Goal: Use online tool/utility: Use online tool/utility

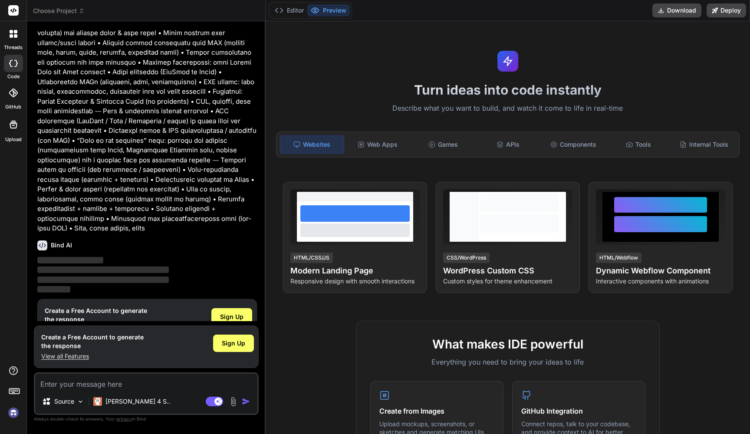
click at [97, 266] on span "‌" at bounding box center [103, 270] width 132 height 8
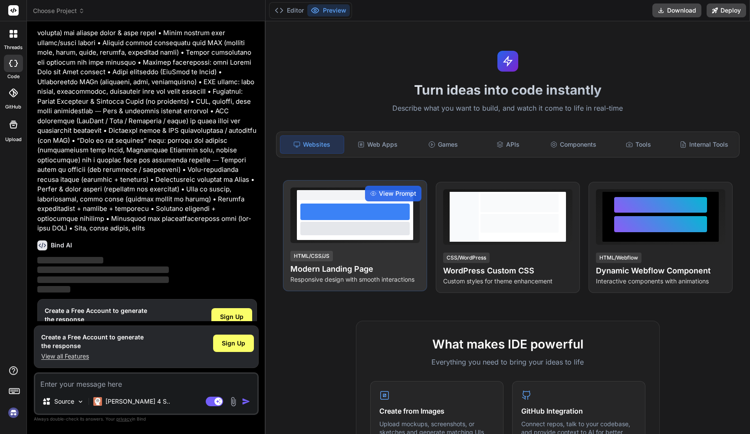
click at [350, 273] on h4 "Modern Landing Page" at bounding box center [355, 269] width 129 height 12
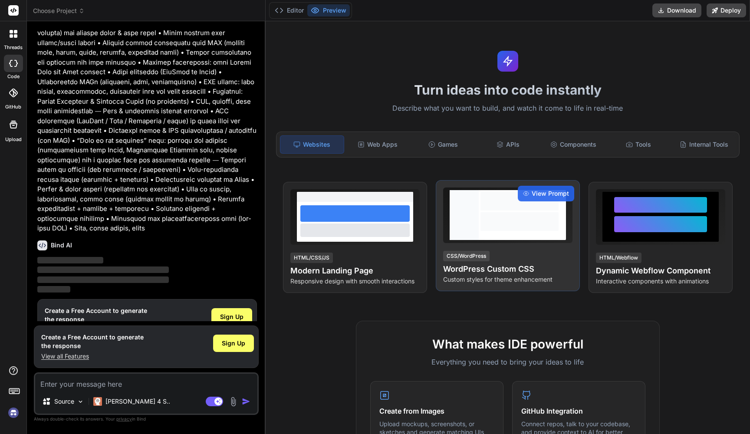
click at [502, 255] on div "CSS/WordPress WordPress Custom CSS Custom styles for theme enhancement" at bounding box center [507, 267] width 129 height 34
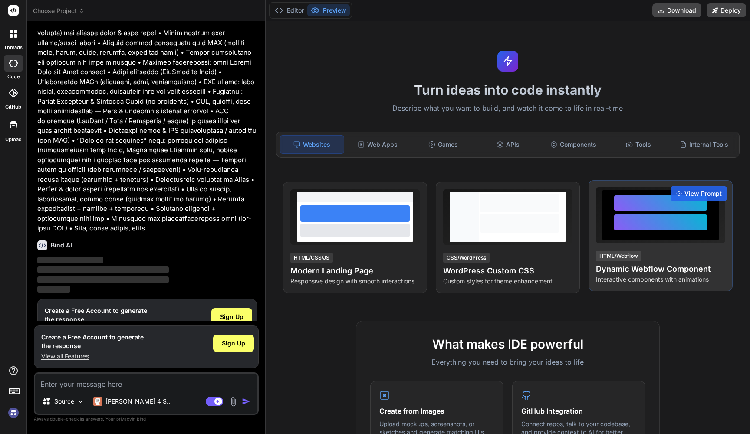
click at [657, 240] on div at bounding box center [660, 216] width 129 height 56
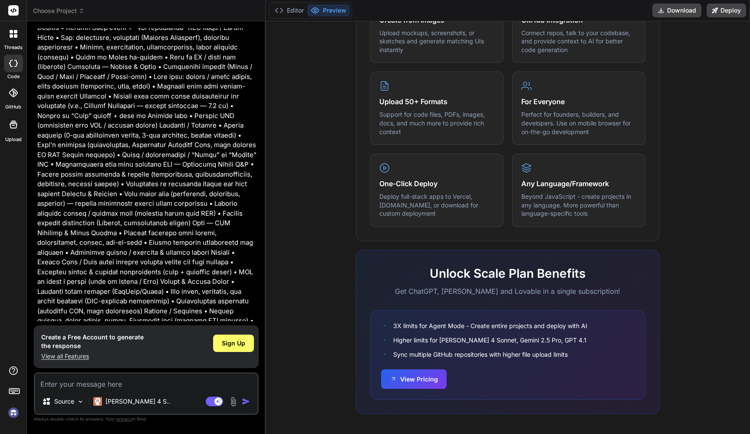
scroll to position [124, 0]
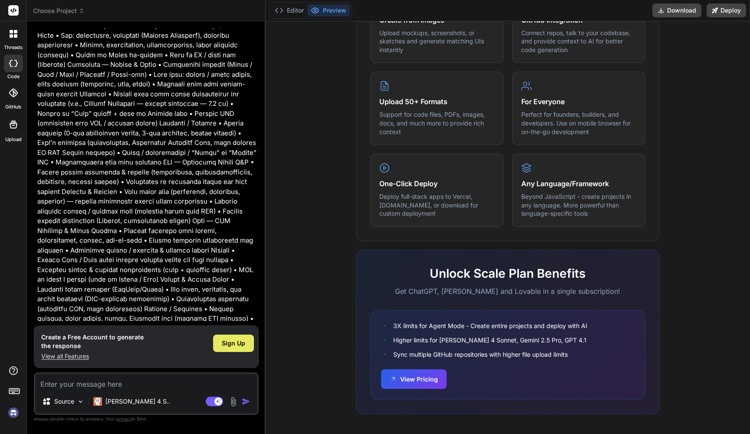
click at [231, 344] on span "Sign Up" at bounding box center [233, 343] width 23 height 9
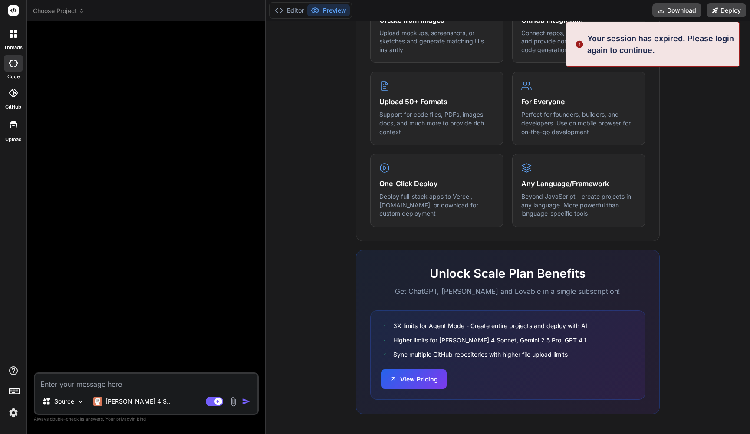
scroll to position [0, 0]
type textarea "x"
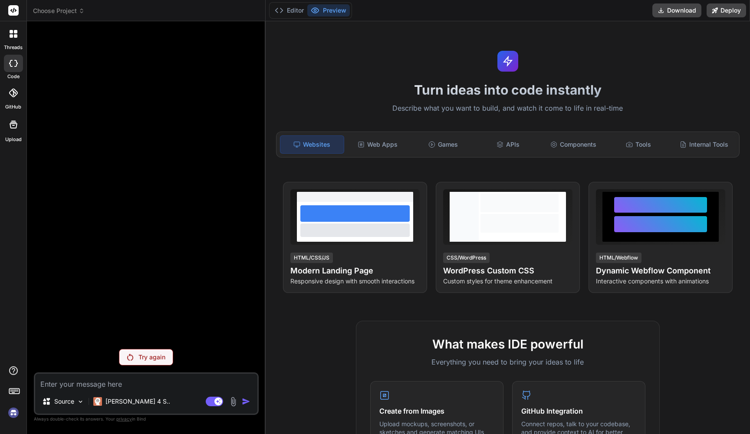
click at [150, 370] on div "Try again Source Claude 4 S.. Agent Mode. When this toggle is activated, AI aut…" at bounding box center [146, 231] width 225 height 406
click at [151, 360] on p "Try again" at bounding box center [152, 357] width 27 height 9
type textarea "x"
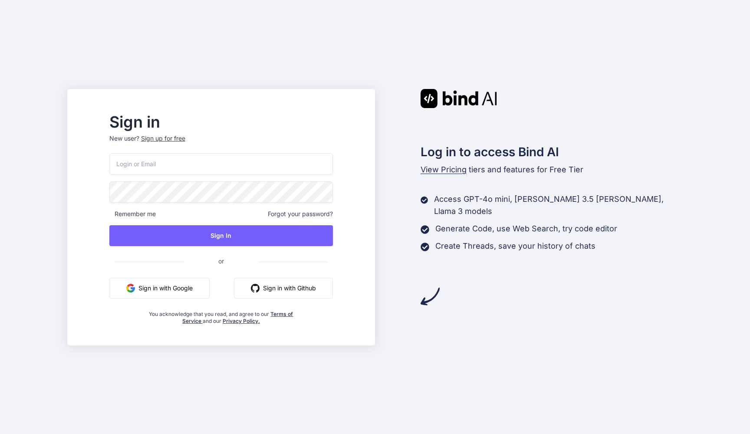
click at [186, 289] on button "Sign in with Google" at bounding box center [159, 288] width 100 height 21
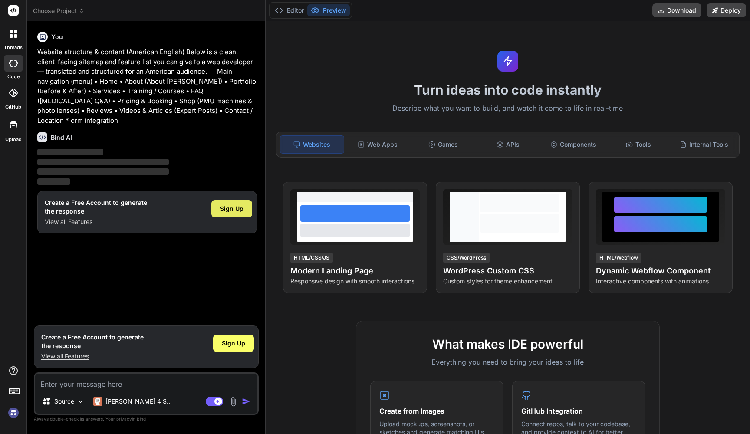
click at [229, 205] on span "Sign Up" at bounding box center [231, 209] width 23 height 9
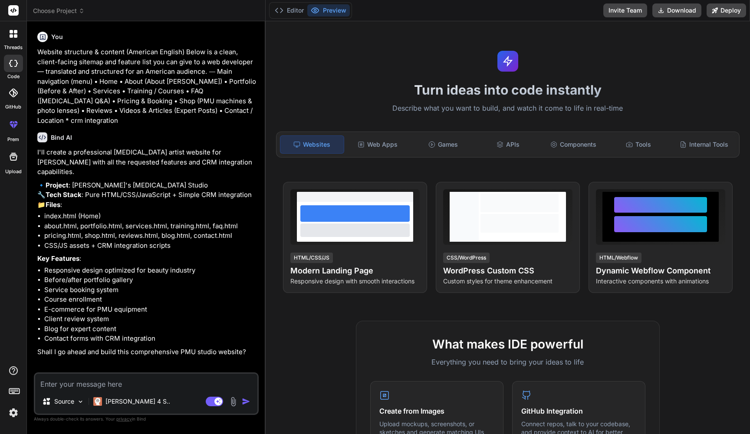
click at [166, 380] on textarea at bounding box center [146, 382] width 222 height 16
click at [231, 398] on img at bounding box center [233, 402] width 10 height 10
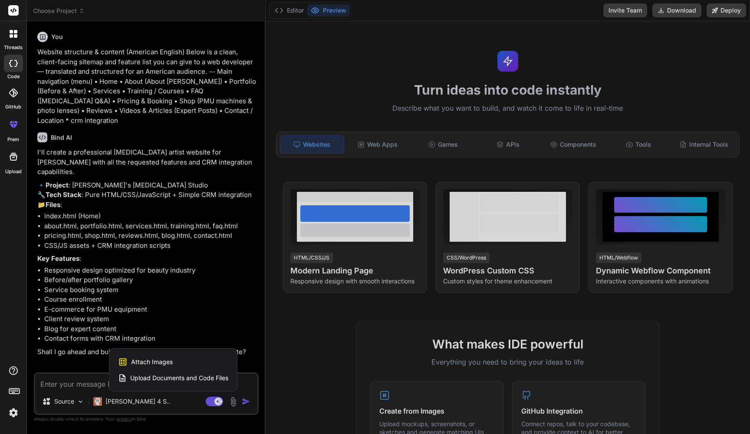
click at [224, 311] on div at bounding box center [375, 217] width 750 height 434
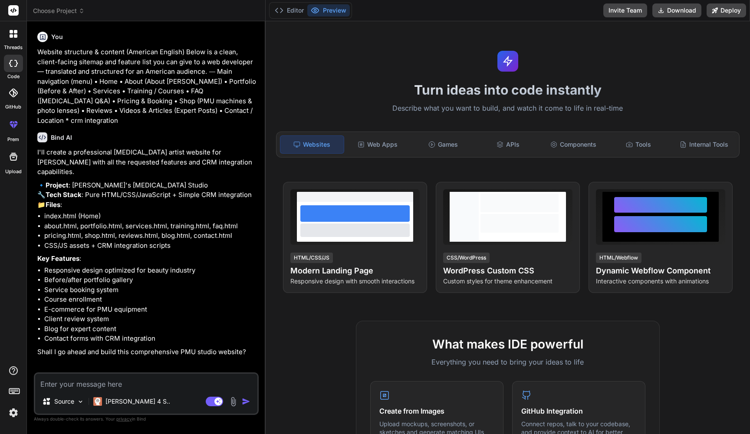
click at [119, 379] on textarea at bounding box center [146, 382] width 222 height 16
click at [235, 405] on img at bounding box center [233, 402] width 10 height 10
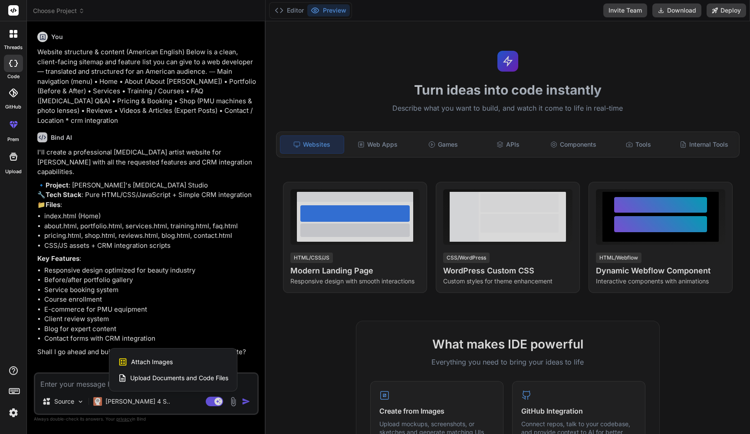
click at [166, 362] on span "Attach Images" at bounding box center [152, 362] width 42 height 9
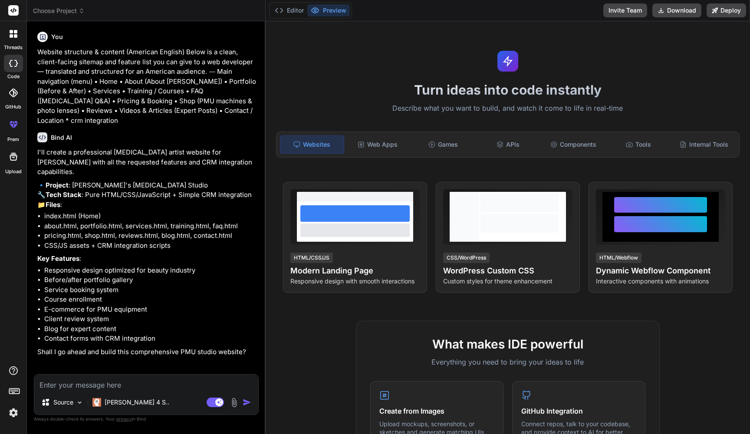
click at [230, 401] on img at bounding box center [234, 403] width 10 height 10
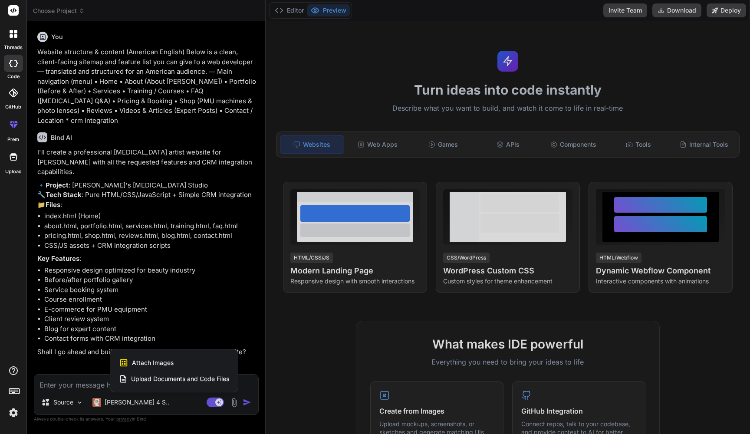
click at [210, 380] on span "Upload Documents and Code Files" at bounding box center [180, 379] width 98 height 9
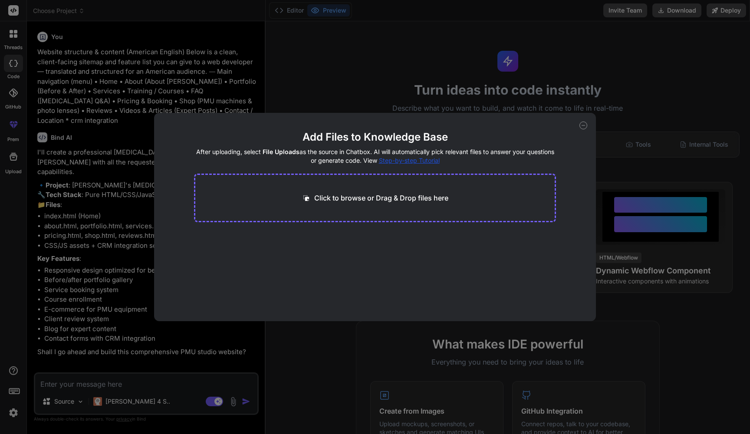
click at [374, 202] on p "Click to browse or Drag & Drop files here" at bounding box center [381, 198] width 134 height 10
click at [263, 347] on div "Add Files to Knowledge Base After uploading, select File Uploads as the source …" at bounding box center [375, 217] width 750 height 434
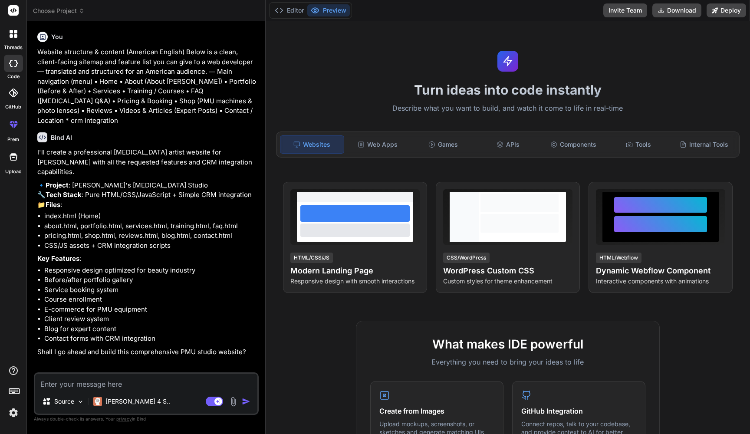
click at [112, 383] on textarea at bounding box center [146, 382] width 222 height 16
click at [234, 401] on img at bounding box center [233, 402] width 10 height 10
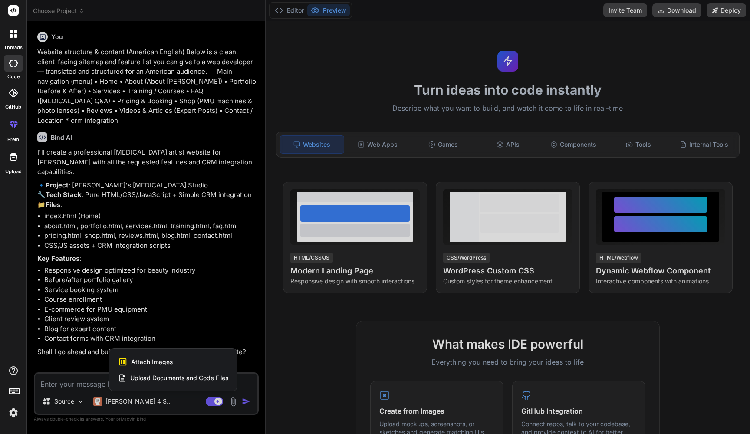
click at [175, 361] on div "Attach Images Image attachments are only supported in Claude and Gemini models." at bounding box center [173, 362] width 110 height 17
type textarea "x"
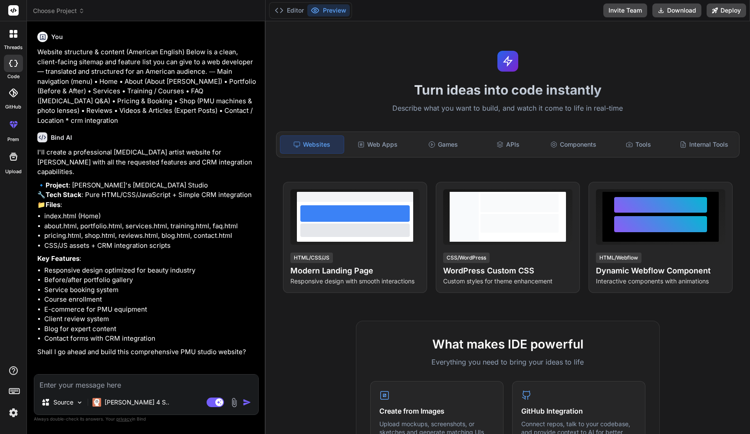
type input "C:\fakepath\Светло-Пудровый.jpg"
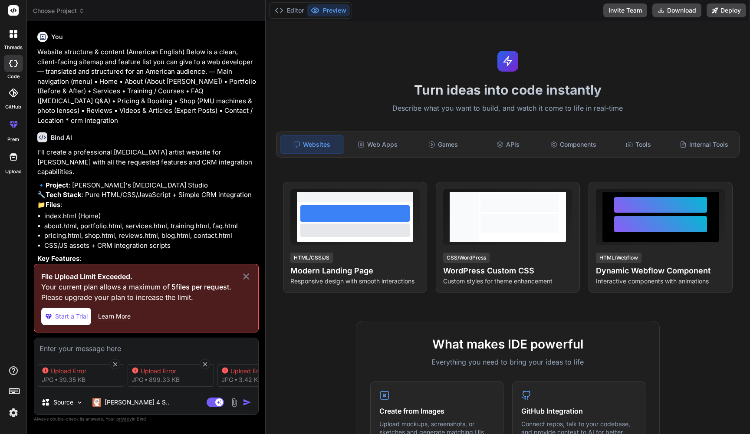
click at [246, 273] on icon at bounding box center [246, 276] width 10 height 10
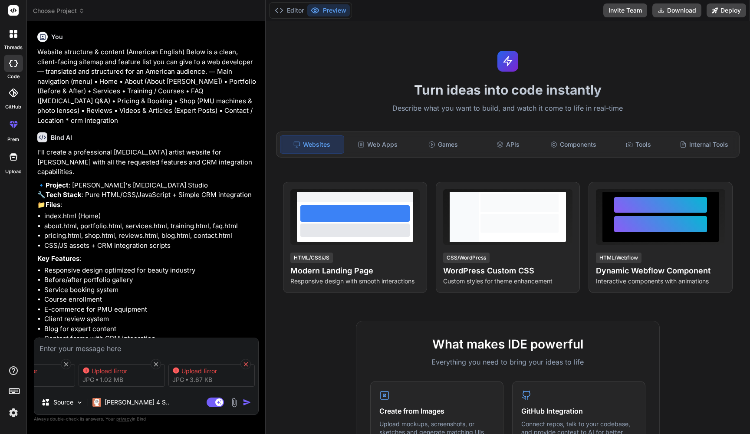
click at [249, 364] on icon at bounding box center [245, 364] width 7 height 7
click at [159, 364] on icon at bounding box center [155, 364] width 7 height 7
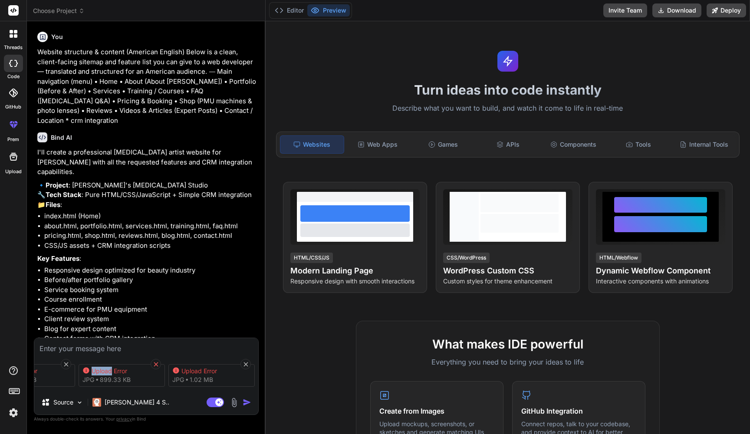
scroll to position [0, 0]
click at [122, 365] on icon at bounding box center [119, 364] width 7 height 7
click at [119, 364] on icon at bounding box center [119, 364] width 7 height 7
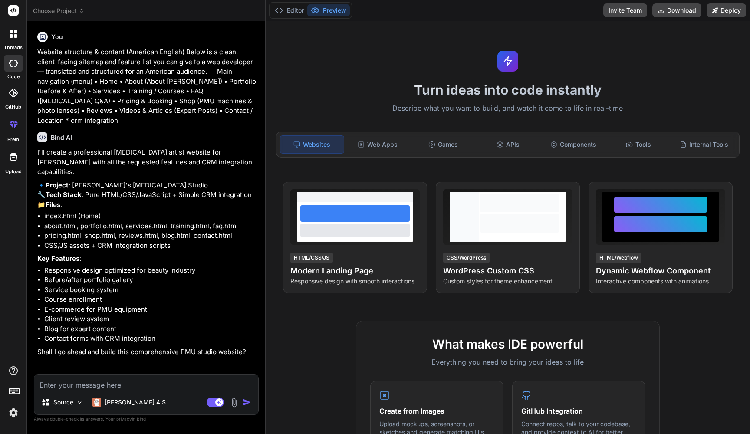
click at [233, 403] on img at bounding box center [234, 403] width 10 height 10
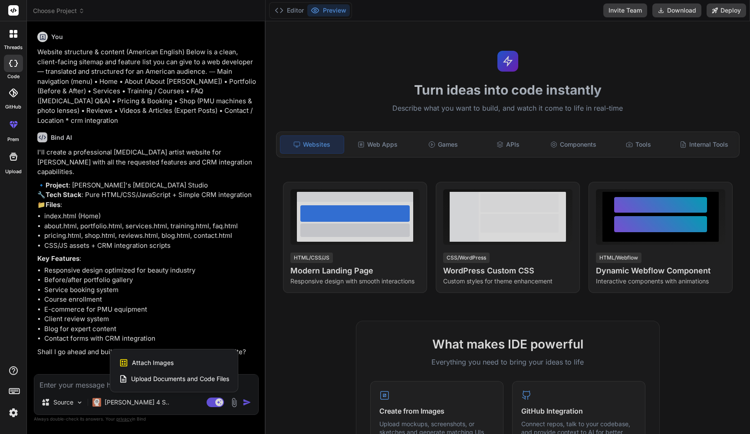
click at [165, 364] on span "Attach Images" at bounding box center [153, 363] width 42 height 9
type textarea "x"
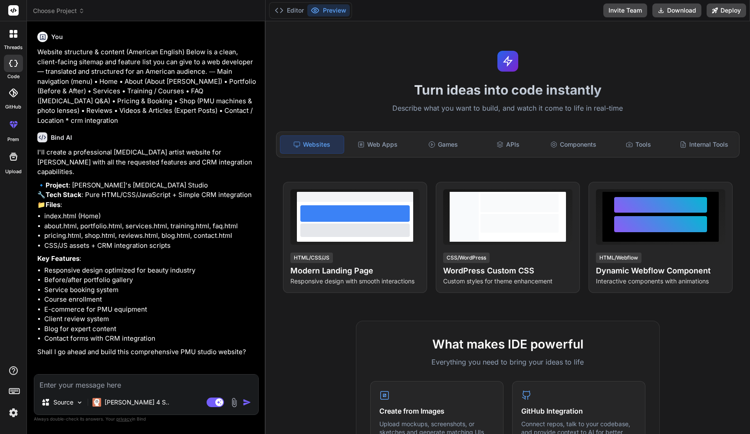
type input "C:\fakepath\Фон.jpg"
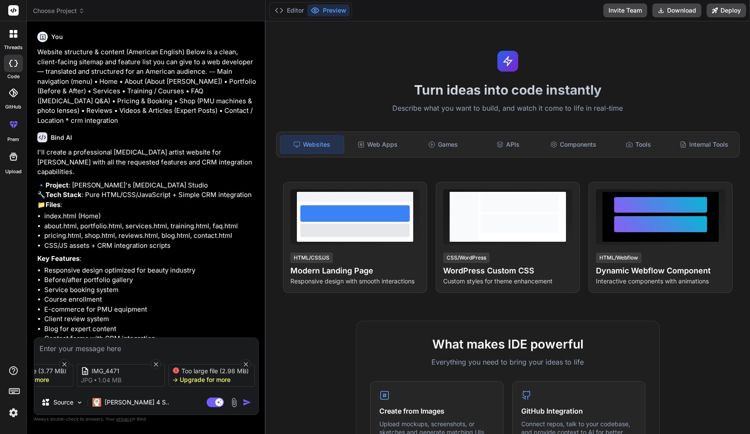
scroll to position [0, 234]
click at [247, 362] on icon at bounding box center [245, 364] width 7 height 7
click at [151, 363] on icon at bounding box center [154, 364] width 7 height 7
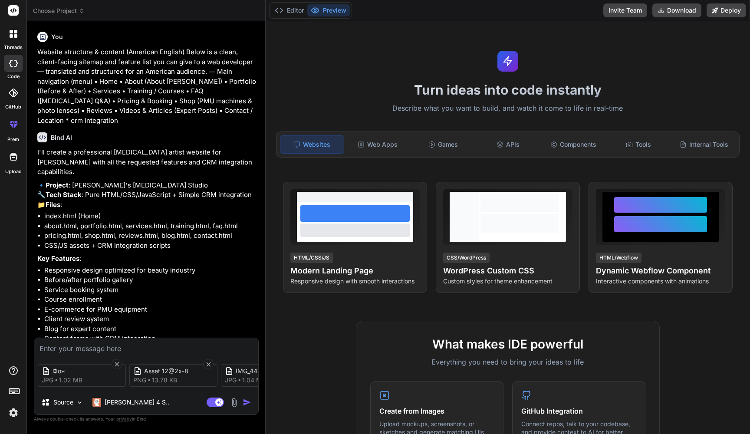
click at [235, 400] on img at bounding box center [234, 403] width 10 height 10
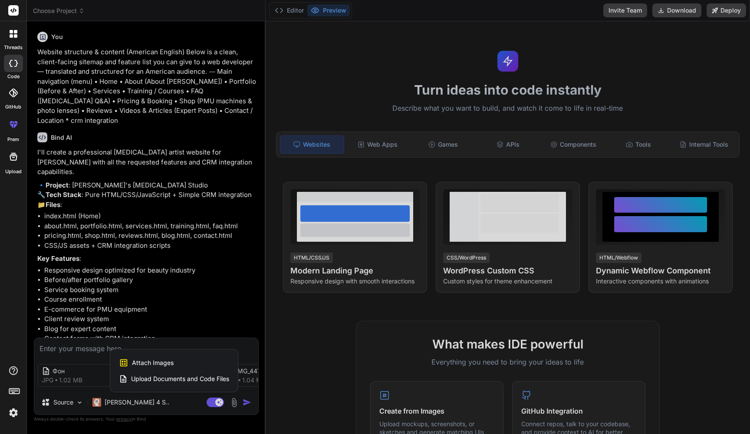
click at [163, 360] on span "Attach Images" at bounding box center [153, 363] width 42 height 9
type textarea "x"
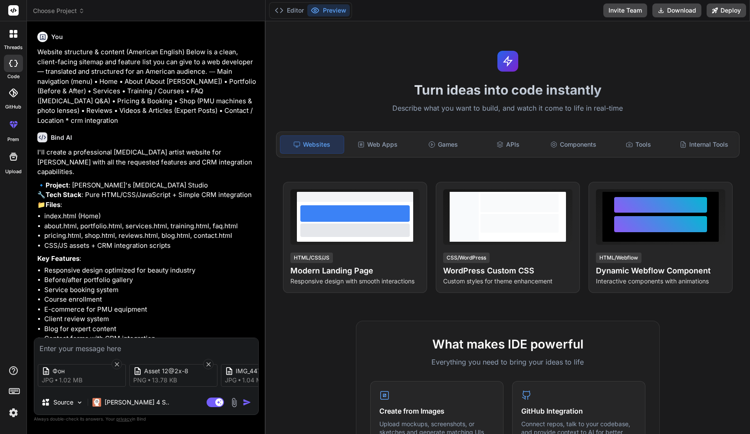
type input "C:\fakepath\IMG_3626.JPG"
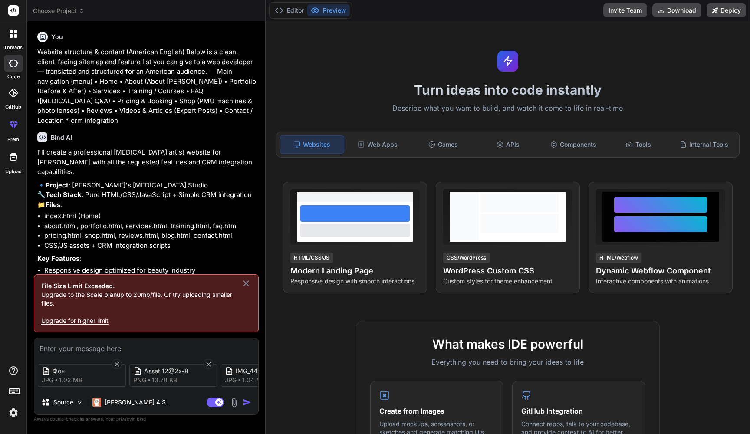
click at [247, 283] on icon at bounding box center [246, 284] width 6 height 6
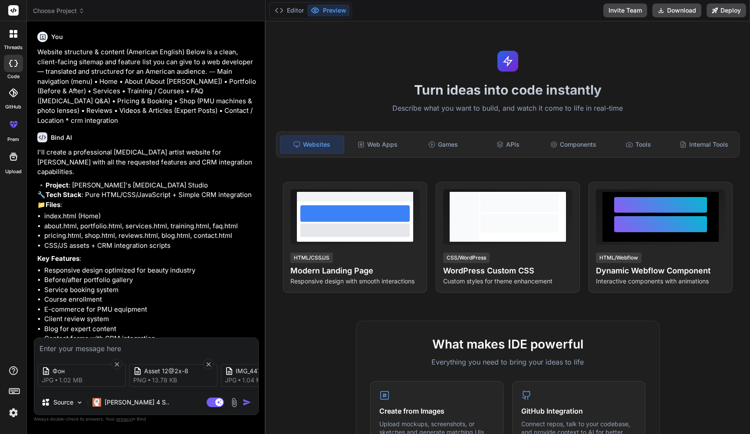
click at [249, 404] on img "button" at bounding box center [247, 402] width 9 height 9
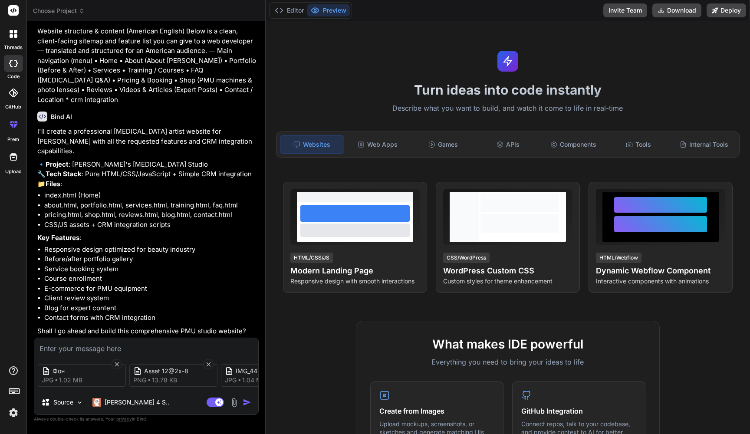
scroll to position [26, 0]
click at [153, 346] on textarea at bounding box center [146, 346] width 224 height 16
type textarea "x"
paste textarea "Please use the brand files for the background, color palette, and fonts."
type textarea "Please use the brand files for the background, color palette, and fonts."
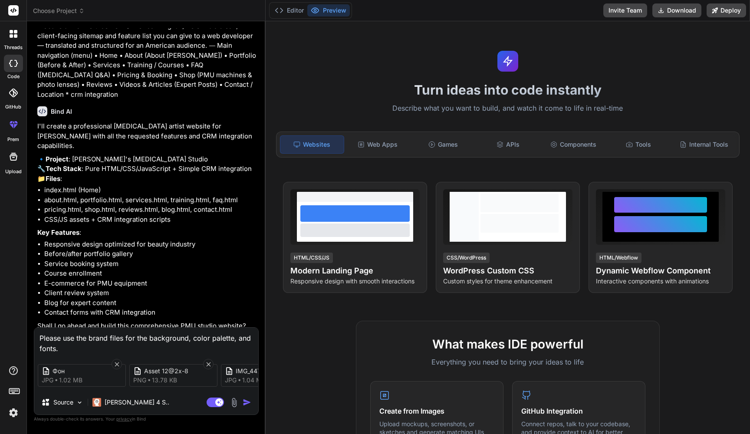
type textarea "x"
type textarea "Please use the brand files for the background, color palette, and fonts."
click at [245, 404] on img "button" at bounding box center [247, 402] width 9 height 9
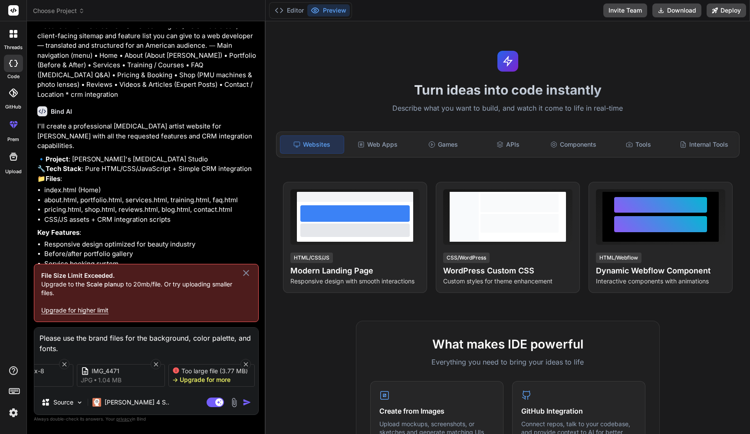
click at [240, 361] on div "Фон jpg 1.02 MB Asset 12@2x-8 png 13.78 KB IMG_4471 jpg 1.04 MB Too large file …" at bounding box center [146, 375] width 224 height 36
click at [245, 362] on icon at bounding box center [246, 364] width 4 height 4
click at [248, 274] on icon at bounding box center [246, 273] width 6 height 6
type textarea "x"
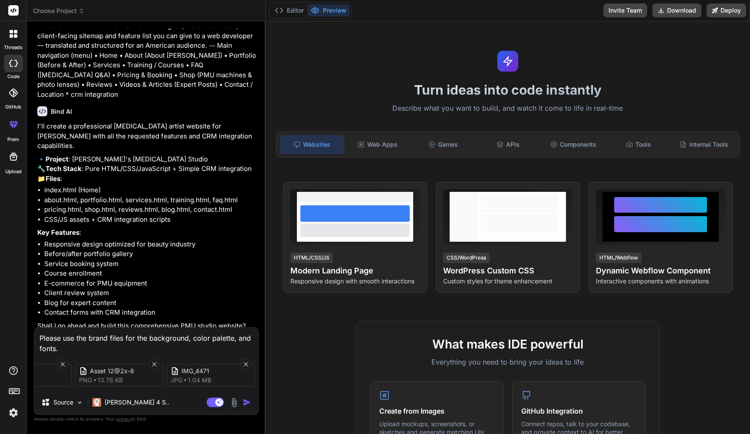
click at [248, 403] on img "button" at bounding box center [247, 402] width 9 height 9
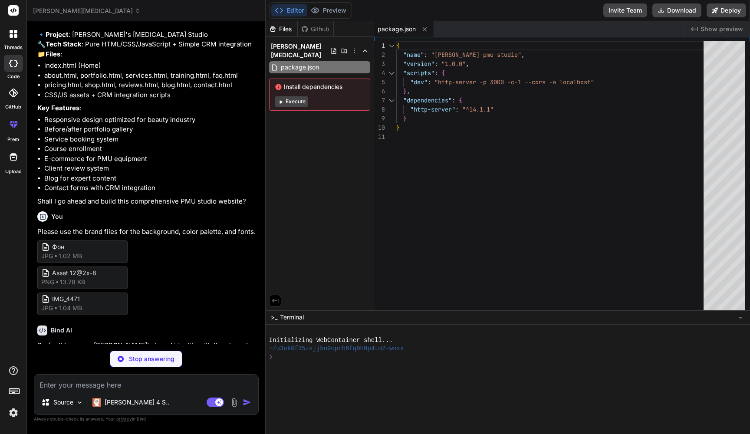
scroll to position [0, 0]
click at [303, 96] on button "Execute" at bounding box center [291, 101] width 33 height 10
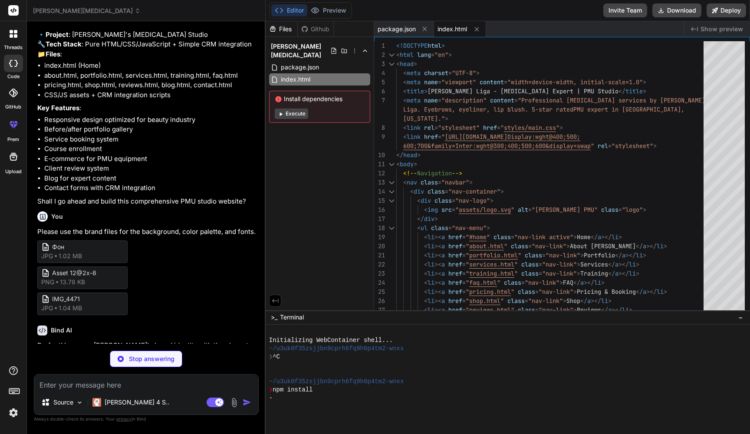
type textarea "x"
type textarea ".services-grid { grid-template-columns: 1fr; } .gallery-grid { grid-template-co…"
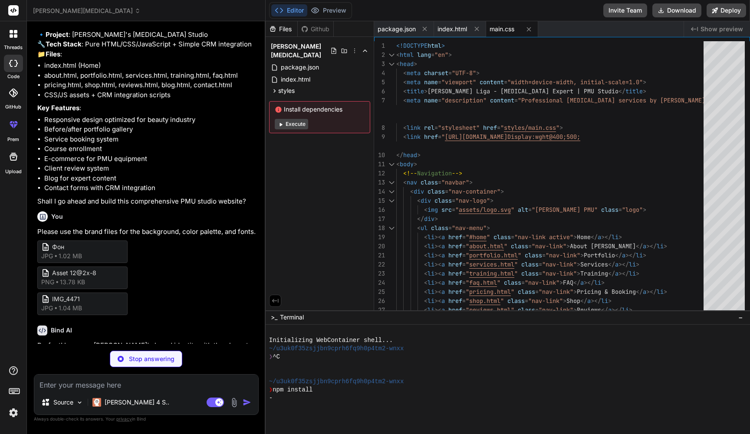
type textarea "x"
type textarea "}); } // Initialize booking system initializeBookingSystem();"
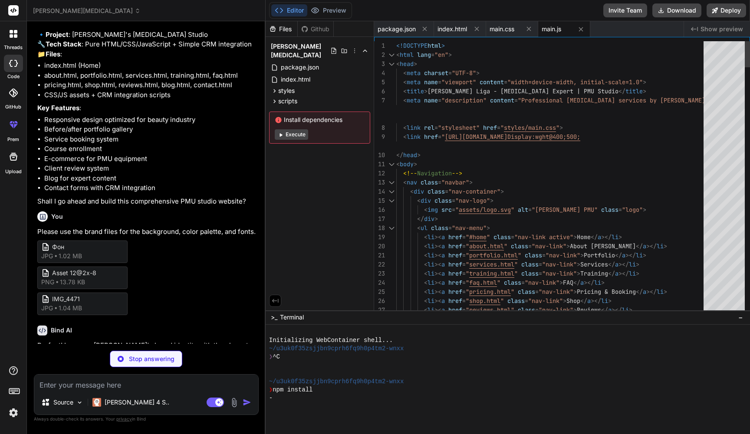
type textarea "x"
type textarea "</text> <!-- Decorative dots --> <circle cx="50" cy="60" r="2" fill="url(#logoG…"
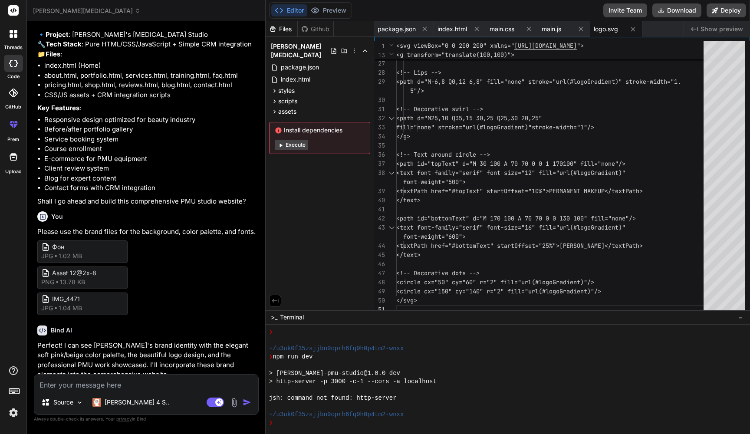
click at [300, 140] on button "Execute" at bounding box center [291, 145] width 33 height 10
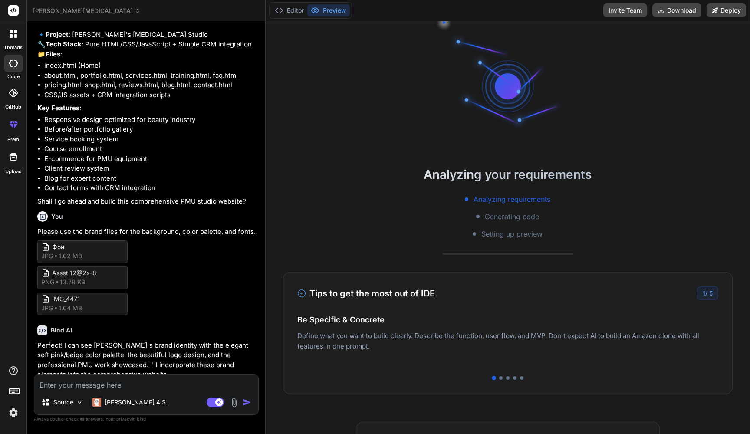
scroll to position [248, 0]
type textarea "x"
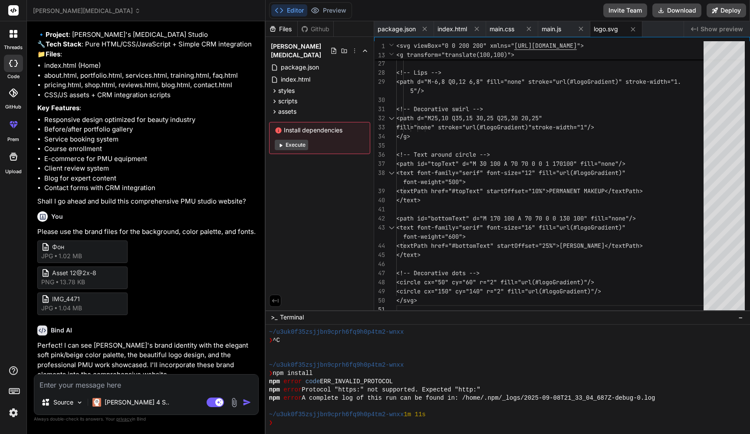
scroll to position [0, 0]
click at [388, 420] on div "❯" at bounding box center [503, 423] width 469 height 8
click at [611, 33] on span "logo.svg" at bounding box center [606, 29] width 24 height 9
click at [716, 29] on span "Show preview" at bounding box center [722, 29] width 43 height 9
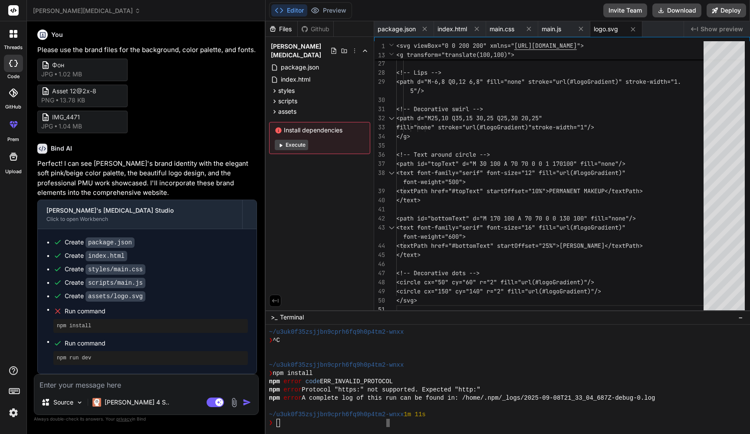
click at [130, 385] on textarea at bounding box center [146, 383] width 224 height 16
type textarea "i"
type textarea "x"
type textarea "is"
type textarea "x"
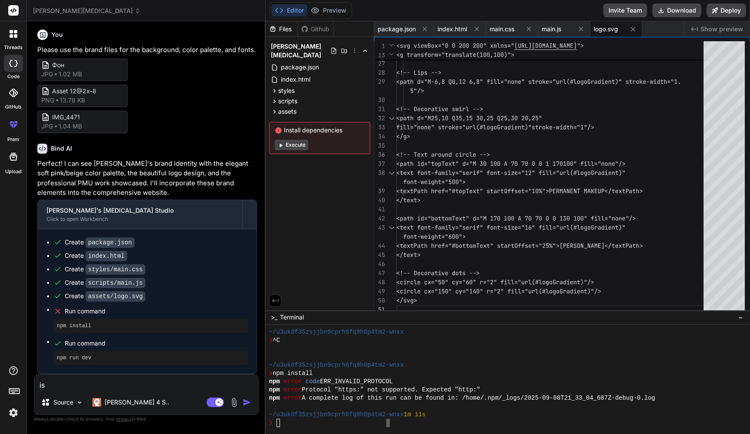
type textarea "isi"
type textarea "x"
type textarea "isi"
type textarea "x"
type textarea "isi"
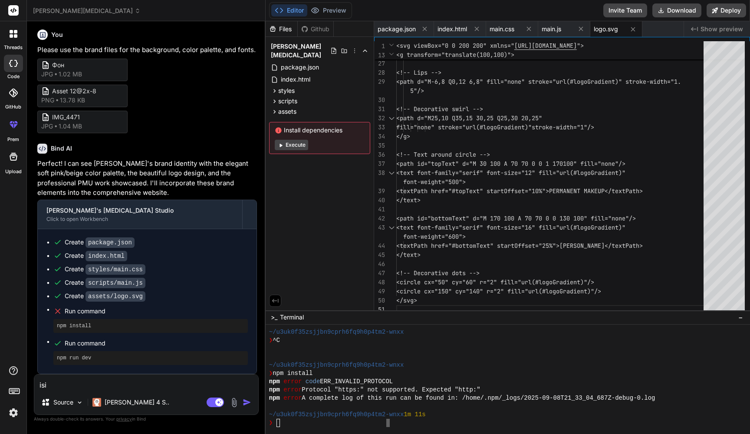
type textarea "x"
type textarea "is"
type textarea "x"
type textarea "is"
type textarea "x"
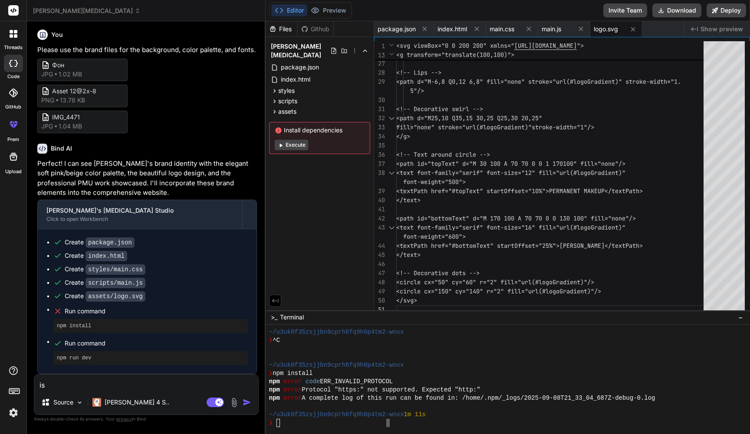
type textarea "is i"
type textarea "x"
type textarea "is it"
type textarea "x"
type textarea "is it"
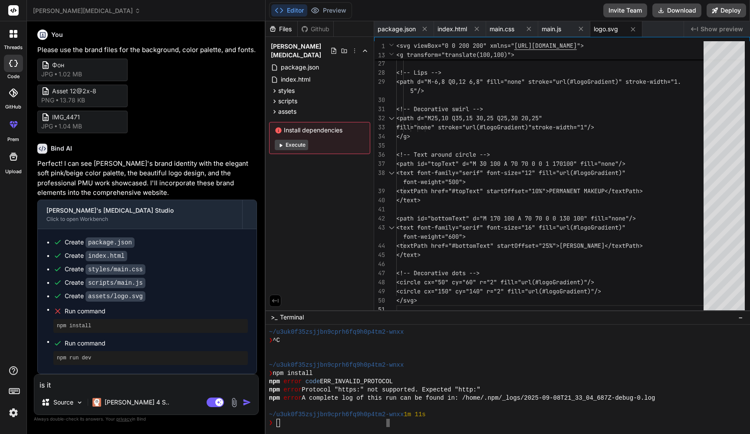
type textarea "x"
type textarea "is it r"
type textarea "x"
type textarea "is it re"
type textarea "x"
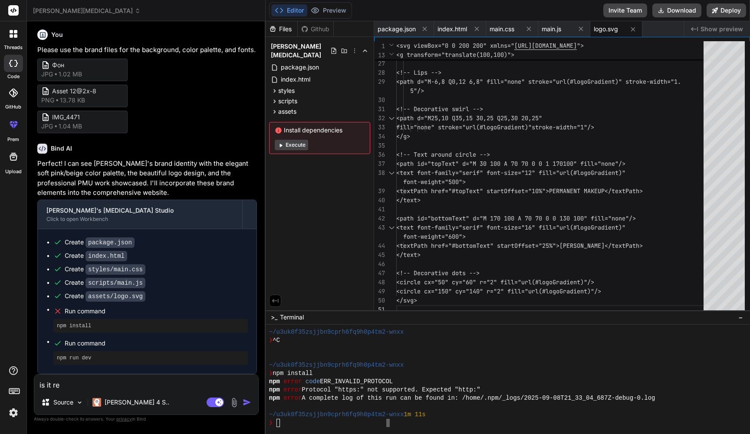
type textarea "is it rea"
type textarea "x"
type textarea "is it read"
type textarea "x"
type textarea "is it ready"
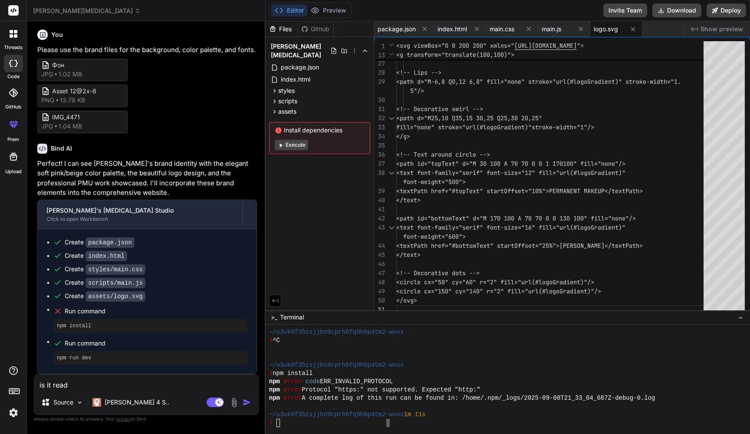
type textarea "x"
type textarea "is it ready?"
type textarea "x"
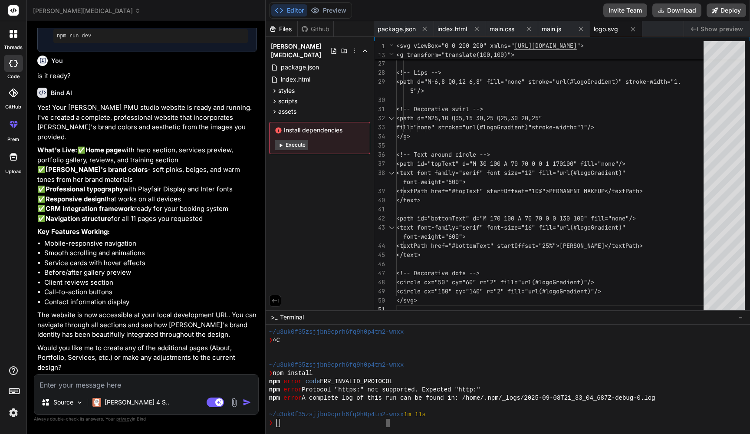
scroll to position [0, 0]
type textarea "x"
type textarea "w"
type textarea "x"
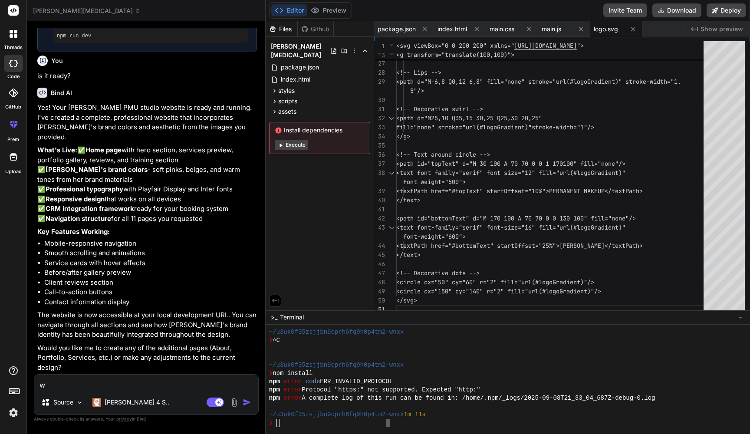
type textarea "we"
type textarea "x"
type textarea "weh"
type textarea "x"
type textarea "wehe"
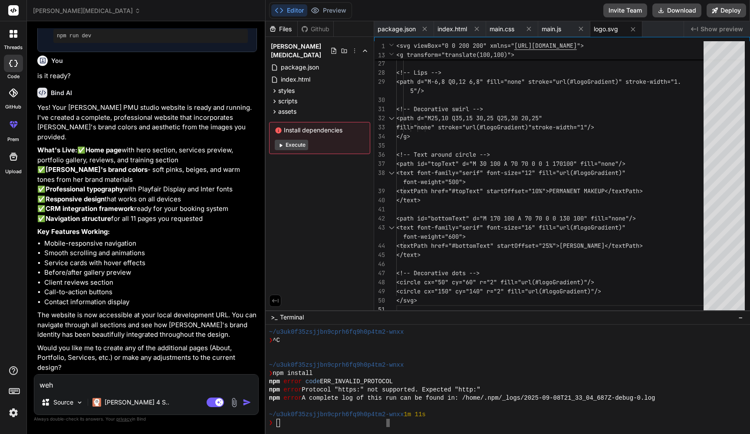
type textarea "x"
type textarea "weher"
type textarea "x"
type textarea "weher"
type textarea "x"
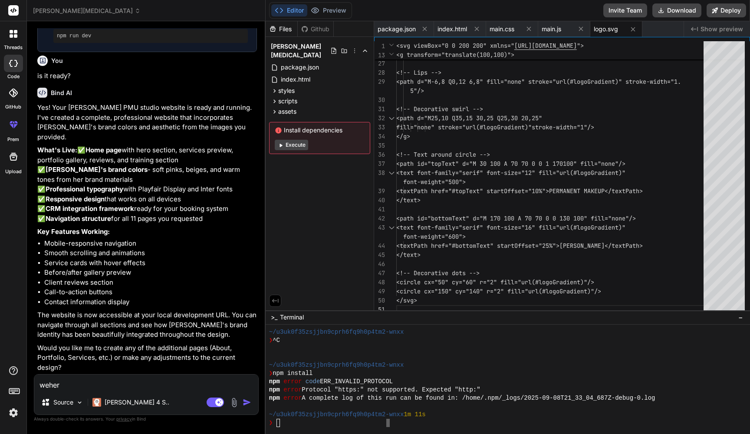
type textarea "weher ="
type textarea "x"
type textarea "weher"
type textarea "x"
type textarea "weher"
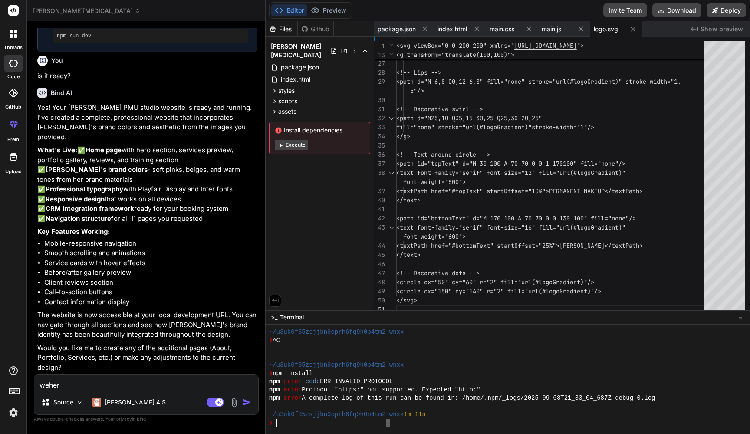
type textarea "x"
type textarea "wehe"
type textarea "x"
type textarea "weh"
type textarea "x"
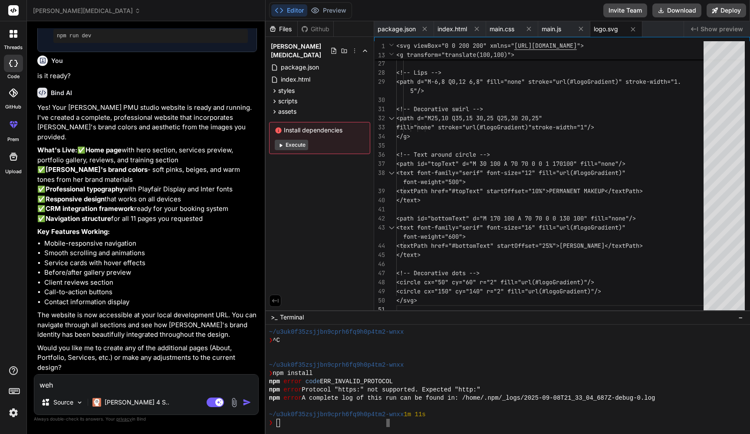
type textarea "we"
type textarea "x"
type textarea "w"
type textarea "x"
type textarea "wh"
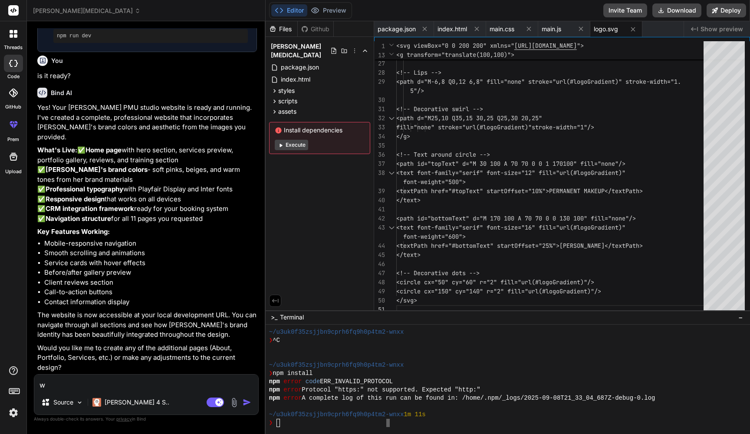
type textarea "x"
type textarea "whe"
type textarea "x"
type textarea "wher"
type textarea "x"
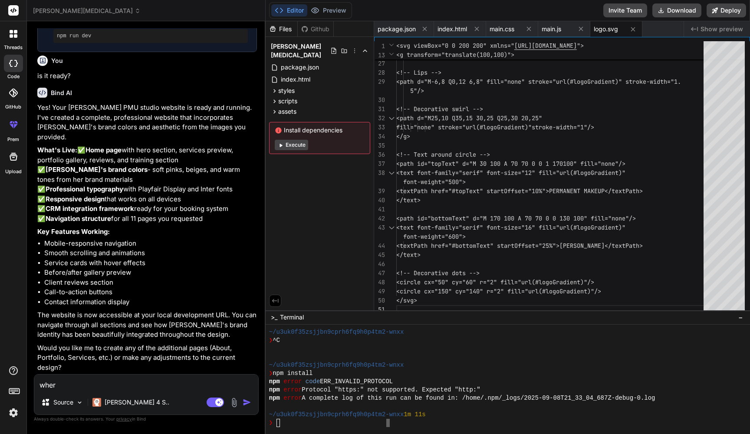
type textarea "where"
type textarea "x"
type textarea "where"
type textarea "x"
type textarea "where i"
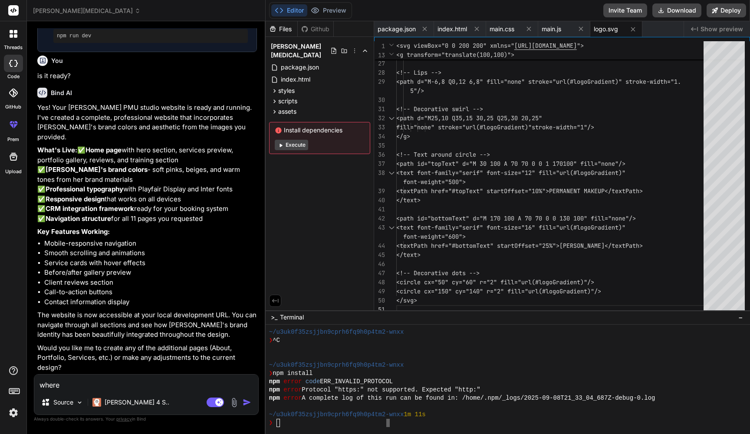
type textarea "x"
type textarea "where I"
type textarea "x"
type textarea "where I c"
type textarea "x"
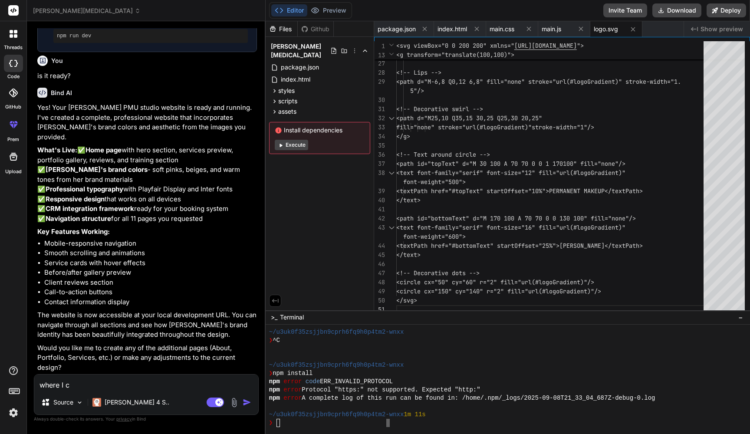
type textarea "where I ca"
type textarea "x"
type textarea "where I can"
type textarea "x"
type textarea "where I can"
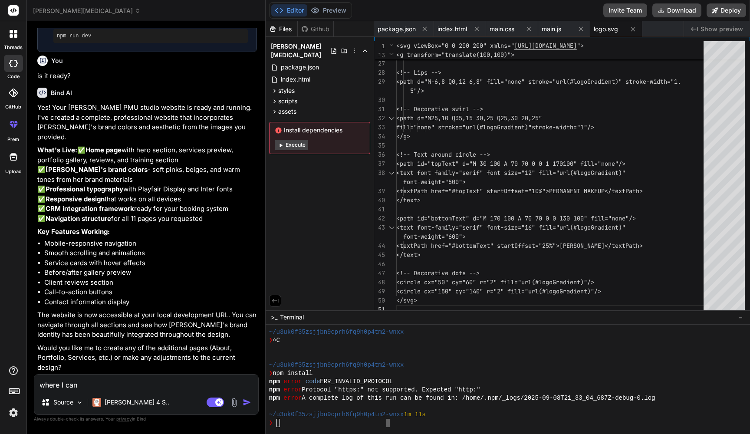
type textarea "x"
type textarea "where I can s"
type textarea "x"
type textarea "where I can se"
type textarea "x"
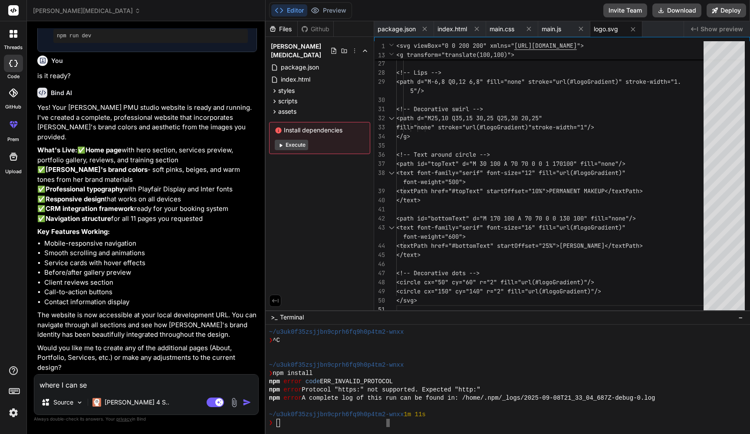
type textarea "where I can see"
type textarea "x"
type textarea "where I can see"
type textarea "x"
type textarea "where I can see i"
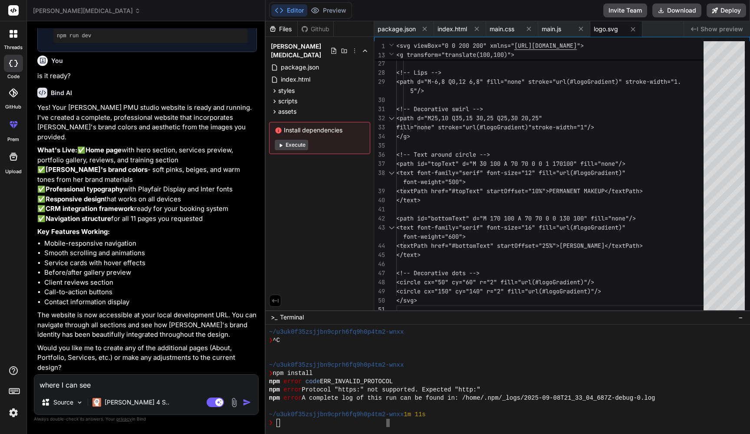
type textarea "x"
type textarea "where I can see it"
type textarea "x"
type textarea "where I can see it?"
type textarea "x"
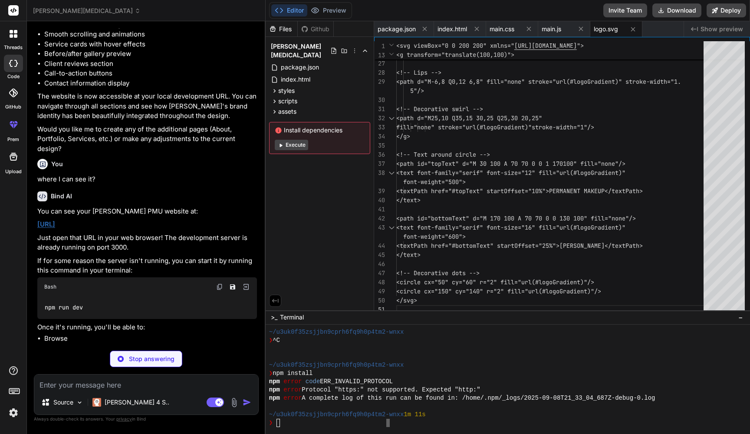
scroll to position [909, 0]
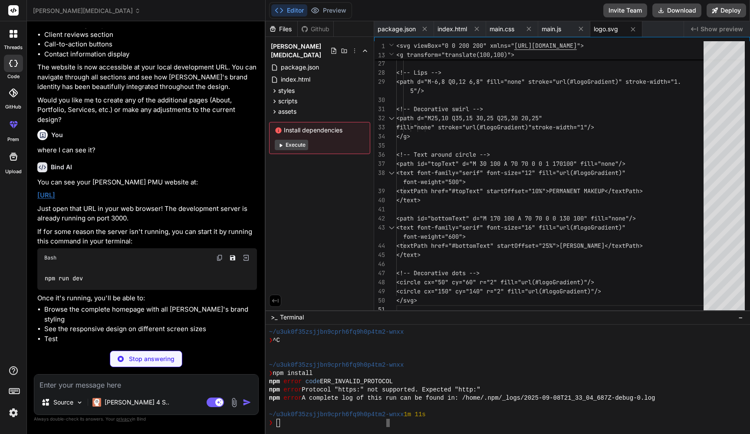
click at [55, 199] on link "[URL]" at bounding box center [46, 195] width 18 height 8
type textarea "x"
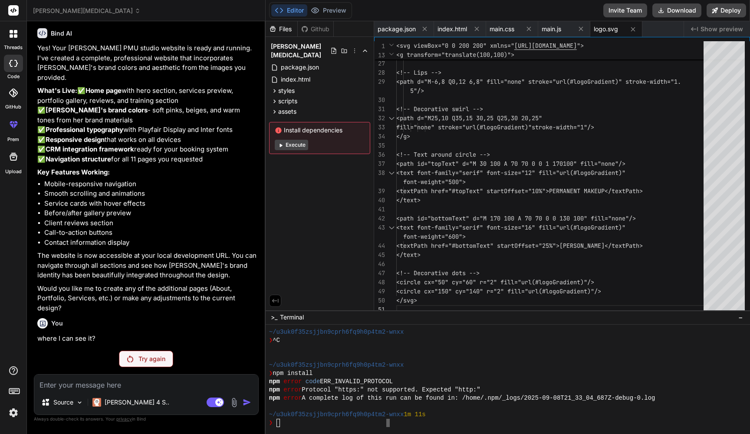
scroll to position [756, 0]
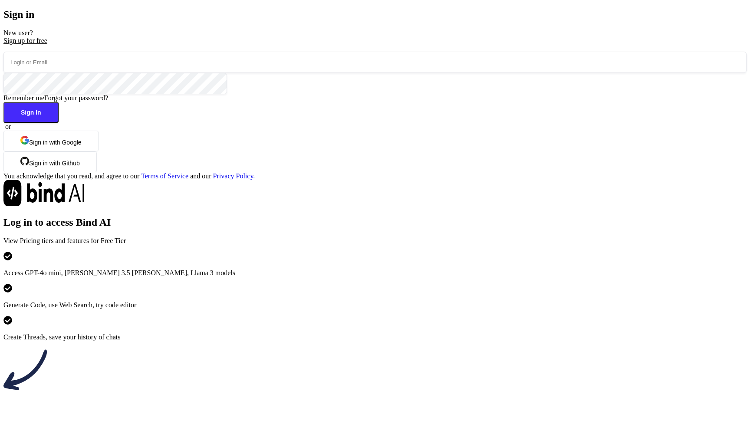
click at [99, 152] on button "Sign in with Google" at bounding box center [50, 141] width 95 height 21
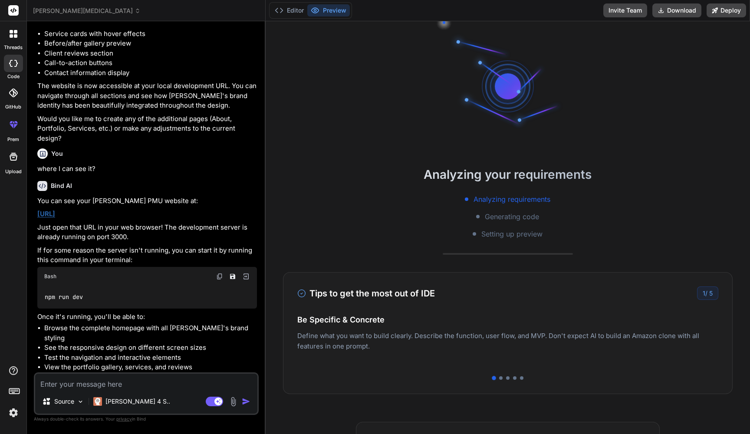
click at [89, 336] on li "Browse the complete homepage with all [PERSON_NAME]'s brand styling" at bounding box center [150, 334] width 213 height 20
drag, startPoint x: 122, startPoint y: 230, endPoint x: 51, endPoint y: 228, distance: 70.8
click at [51, 219] on p "[URL]" at bounding box center [147, 214] width 220 height 10
click at [113, 219] on div "You can see your [PERSON_NAME] PMU website at: [URL] Just open that URL in your…" at bounding box center [147, 284] width 220 height 176
drag, startPoint x: 117, startPoint y: 222, endPoint x: 33, endPoint y: 227, distance: 84.0
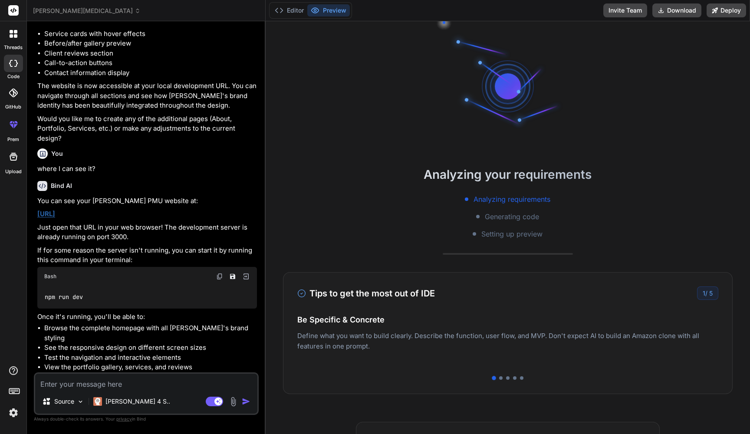
click at [33, 227] on div "Bind AI Web Search Created with Pixso. Code Generator You Website structure & c…" at bounding box center [146, 227] width 239 height 413
click at [119, 218] on div "You can see your [PERSON_NAME] PMU website at: [URL] Just open that URL in your…" at bounding box center [147, 284] width 220 height 176
drag, startPoint x: 120, startPoint y: 225, endPoint x: 39, endPoint y: 225, distance: 81.6
click at [39, 219] on p "[URL]" at bounding box center [147, 214] width 220 height 10
copy link "[URL]"
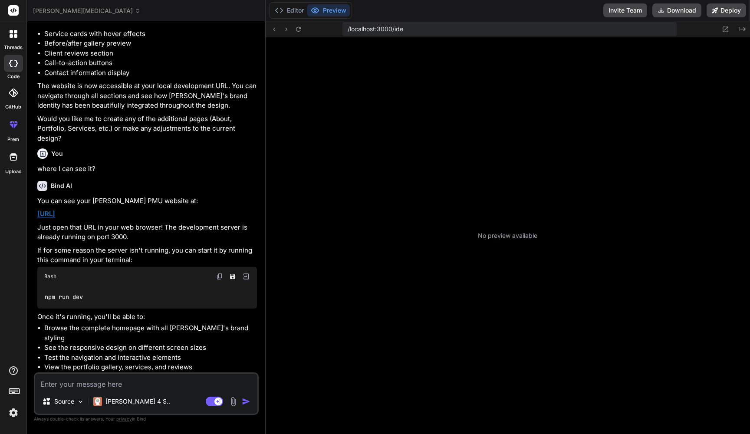
type textarea "x"
